Goal: Find specific page/section: Find specific page/section

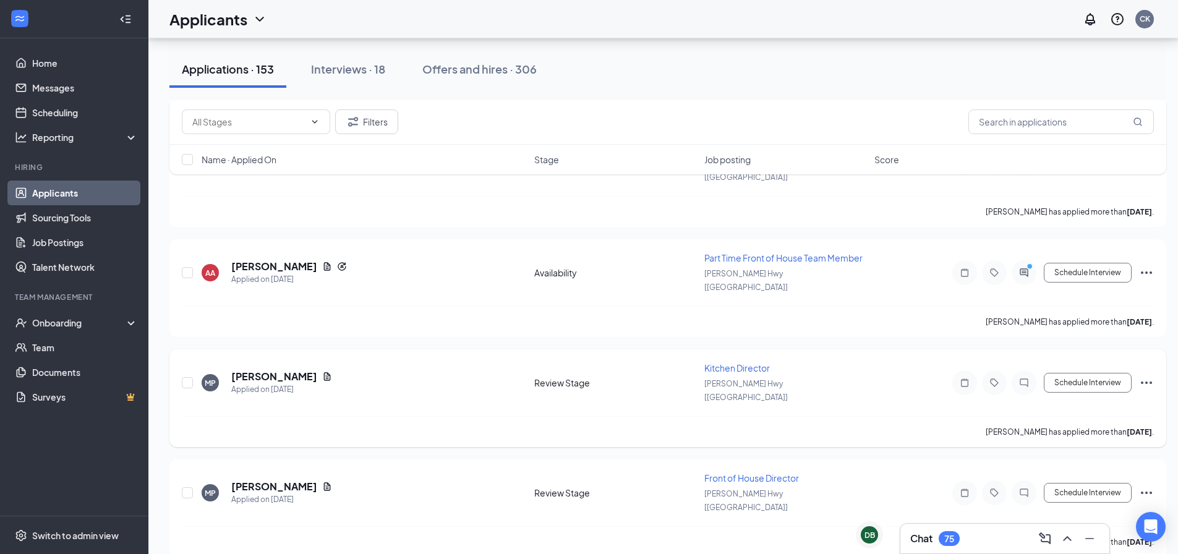
scroll to position [442, 0]
click at [77, 192] on link "Applicants" at bounding box center [85, 193] width 106 height 25
click at [113, 235] on link "Job Postings" at bounding box center [85, 242] width 106 height 25
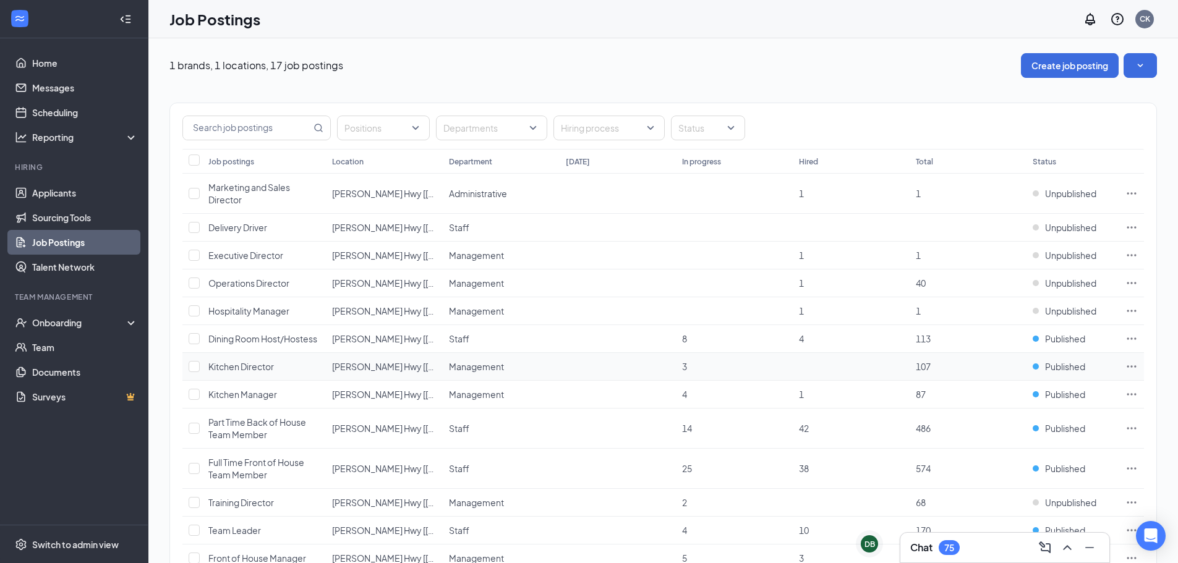
click at [262, 369] on span "Kitchen Director" at bounding box center [241, 366] width 66 height 11
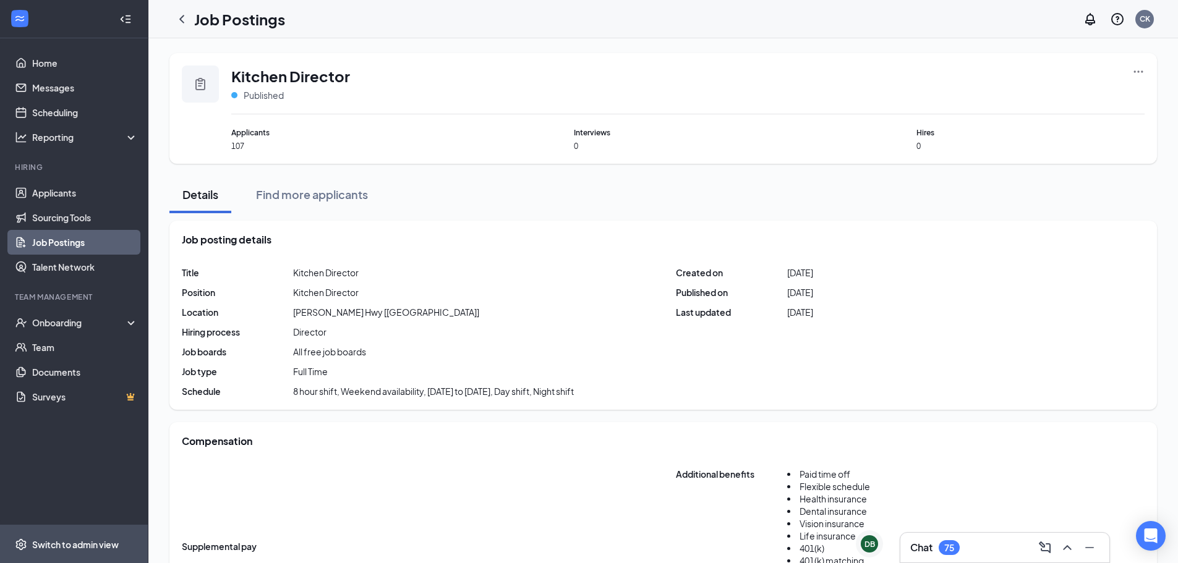
click at [75, 538] on span "Switch to admin view" at bounding box center [85, 545] width 106 height 38
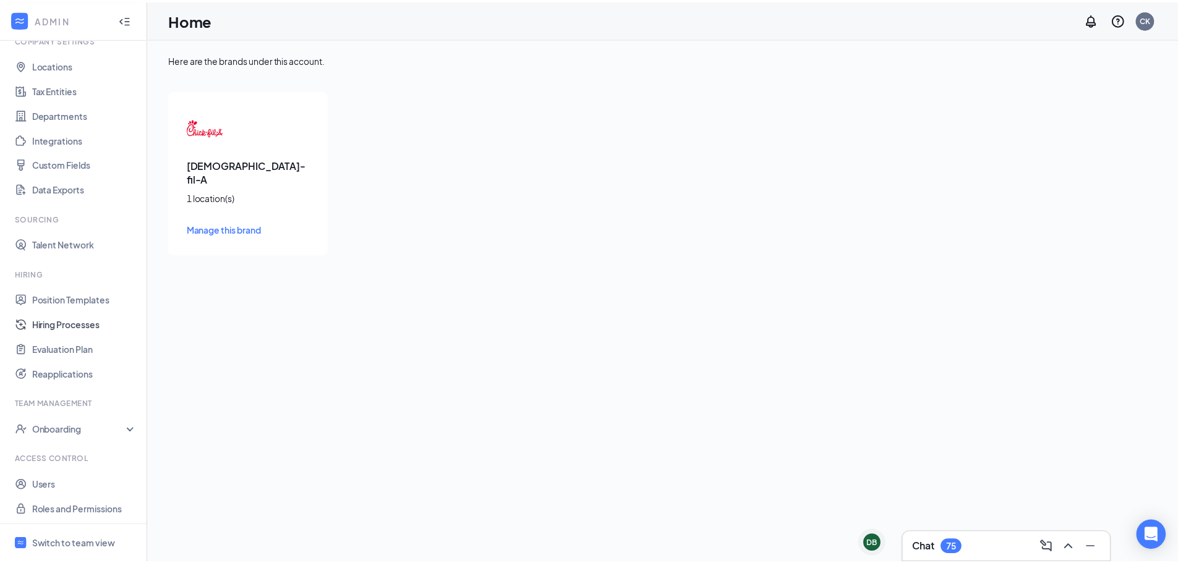
scroll to position [56, 0]
click at [79, 301] on link "Position Templates" at bounding box center [85, 297] width 106 height 25
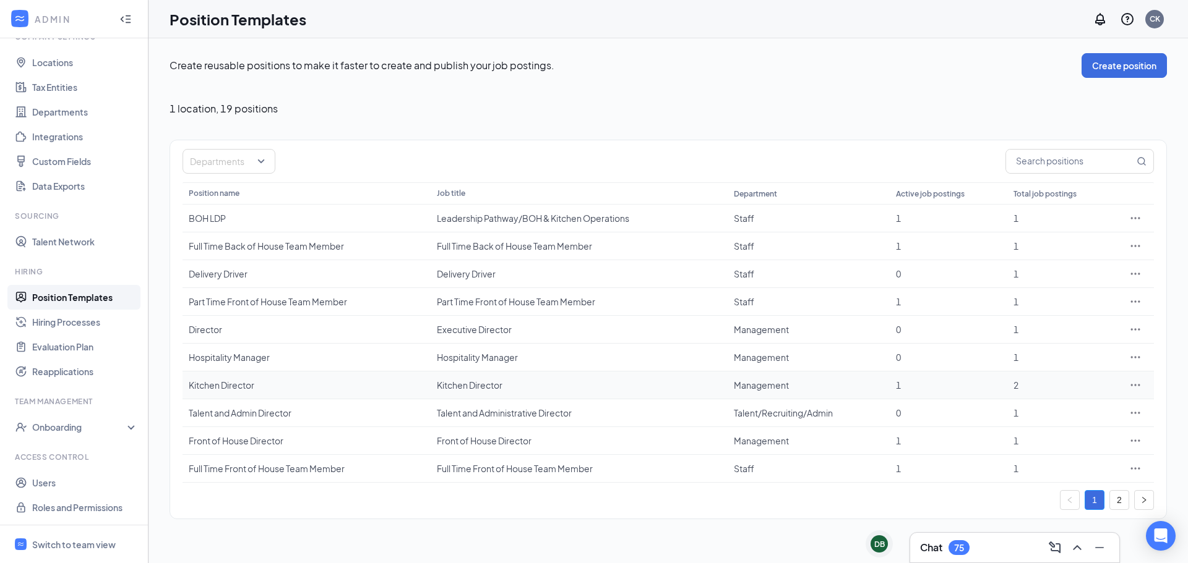
click at [246, 375] on td "Kitchen Director" at bounding box center [306, 386] width 248 height 28
click at [248, 385] on div "Kitchen Director" at bounding box center [307, 385] width 236 height 12
